Goal: Find specific page/section: Find specific page/section

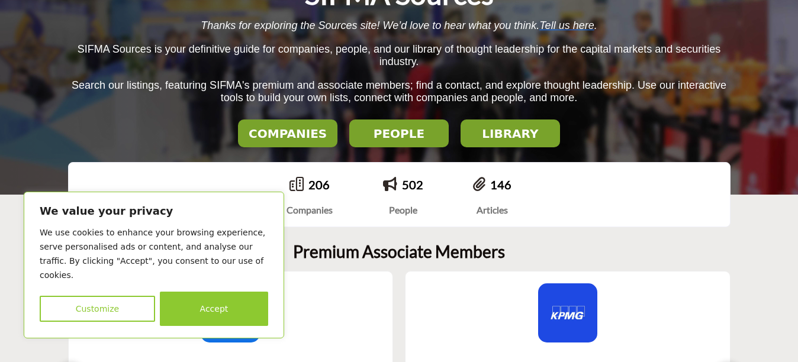
scroll to position [108, 0]
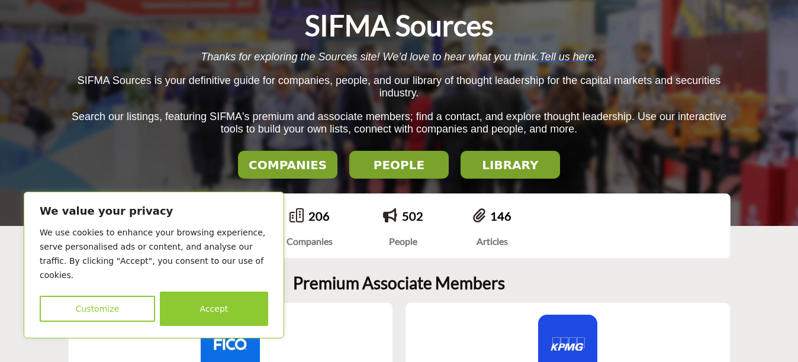
click at [379, 168] on h2 "PEOPLE" at bounding box center [399, 165] width 92 height 14
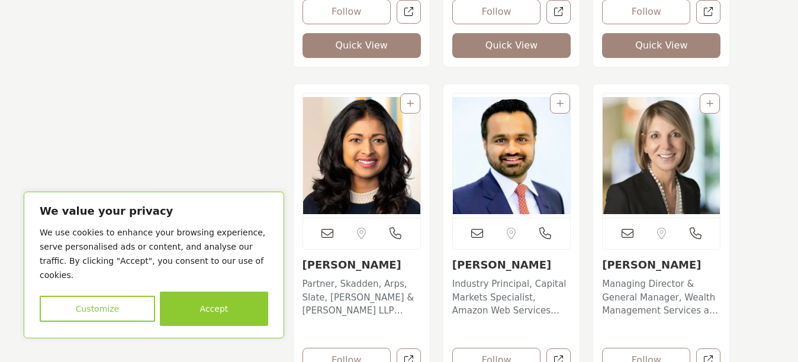
scroll to position [3434, 0]
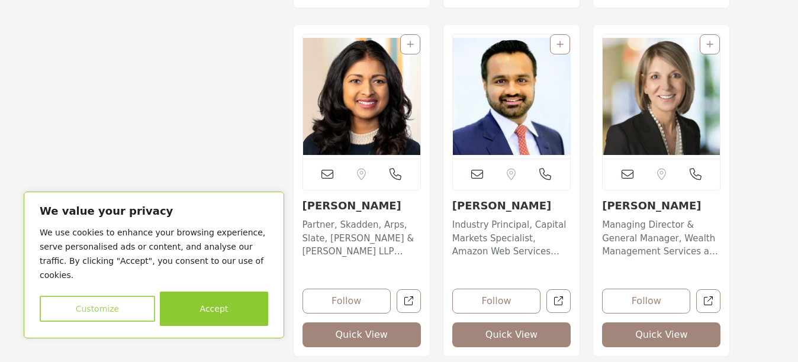
click at [131, 311] on button "Customize" at bounding box center [97, 309] width 115 height 26
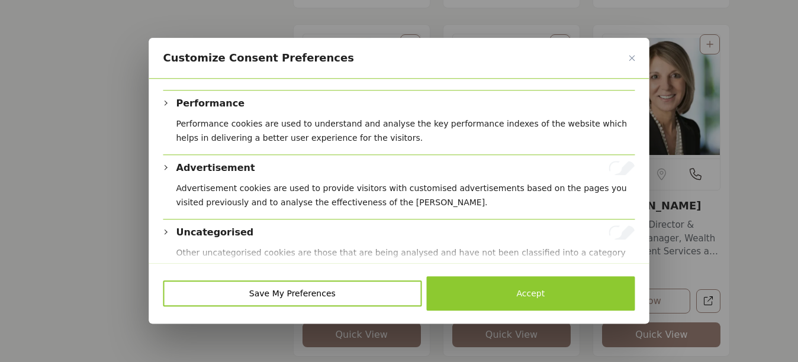
scroll to position [277, 0]
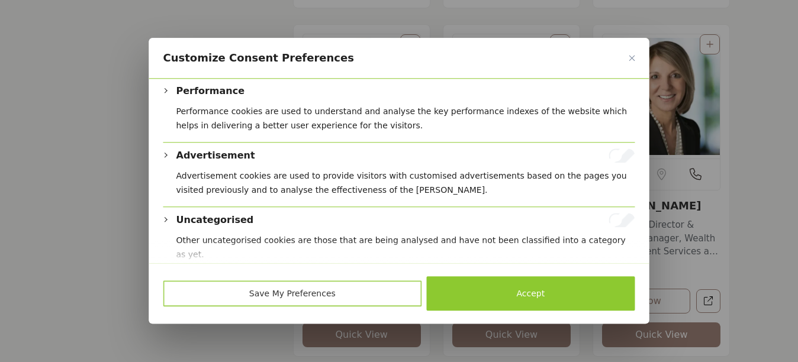
click at [321, 294] on button "Save My Preferences" at bounding box center [292, 294] width 259 height 26
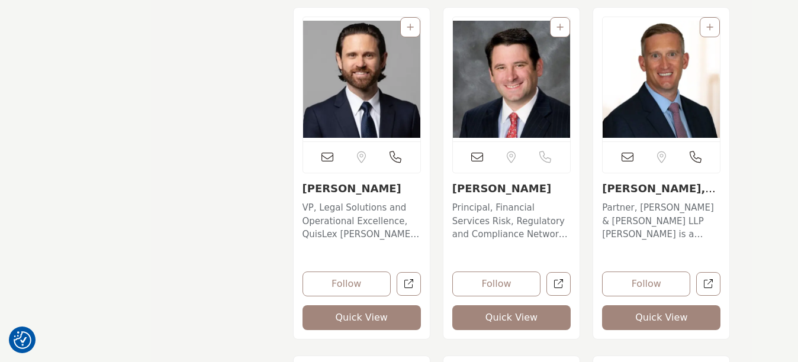
scroll to position [7698, 0]
